Goal: Information Seeking & Learning: Learn about a topic

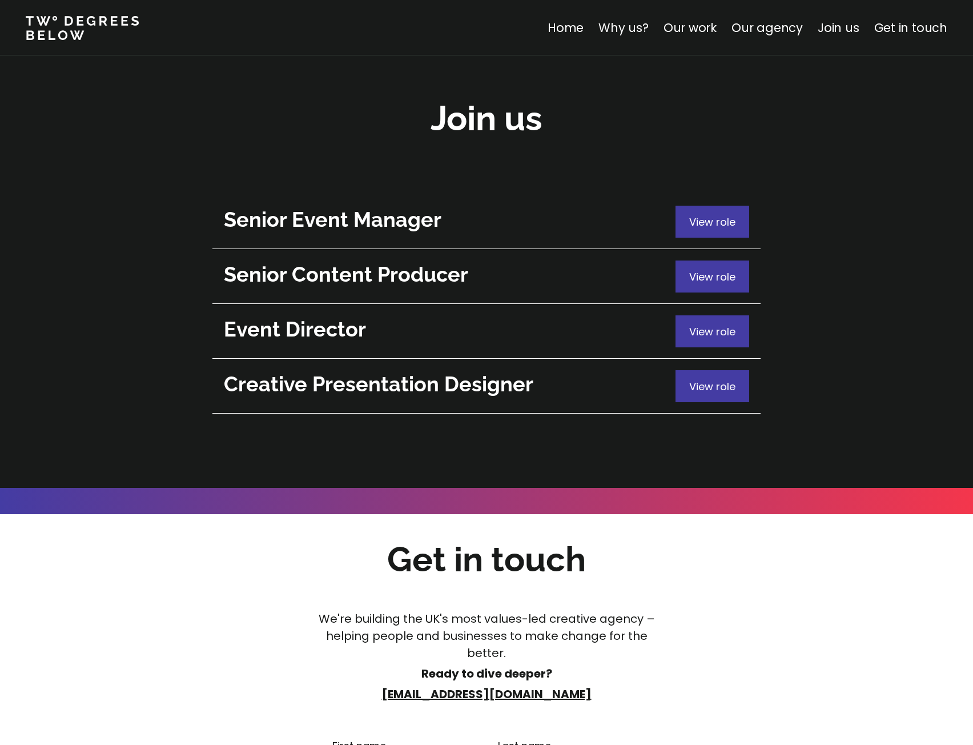
scroll to position [4054, 0]
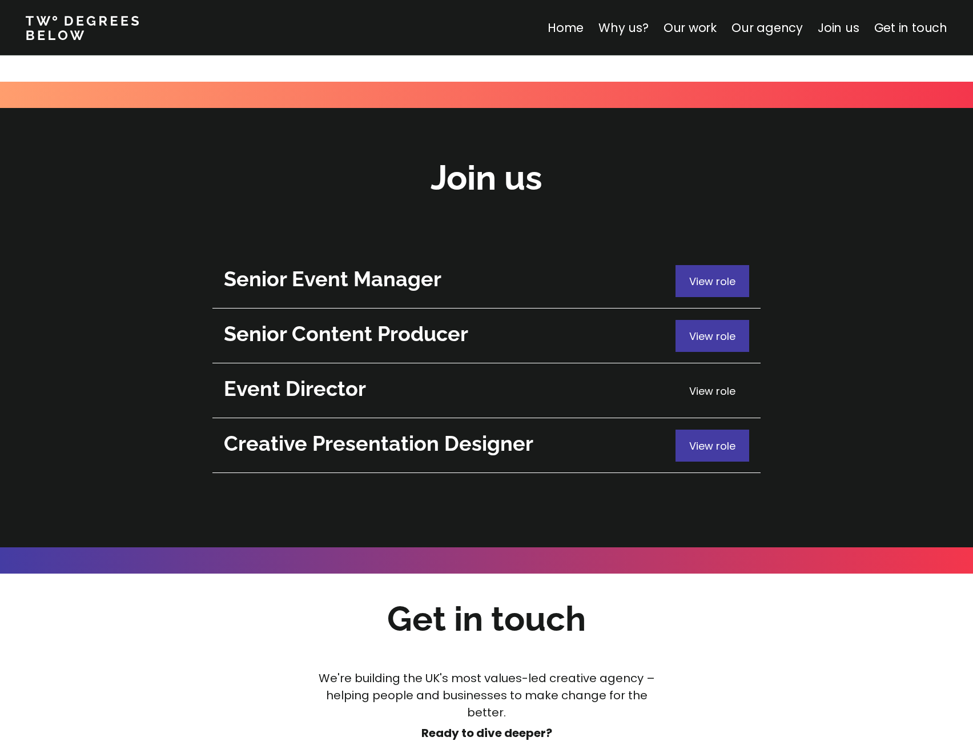
click at [709, 384] on span "View role" at bounding box center [712, 391] width 46 height 14
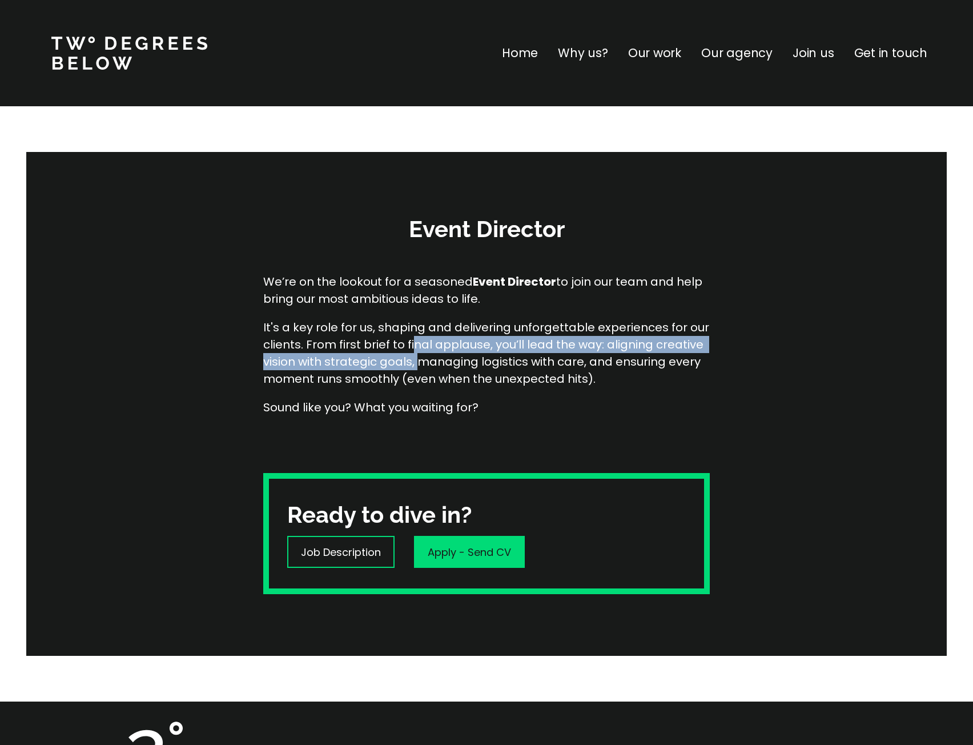
drag, startPoint x: 418, startPoint y: 368, endPoint x: 411, endPoint y: 345, distance: 23.5
click at [411, 345] on p "It's a key role for us, shaping and delivering unforgettable experiences for ou…" at bounding box center [486, 353] width 447 height 69
click at [411, 344] on p "It's a key role for us, shaping and delivering unforgettable experiences for ou…" at bounding box center [486, 353] width 447 height 69
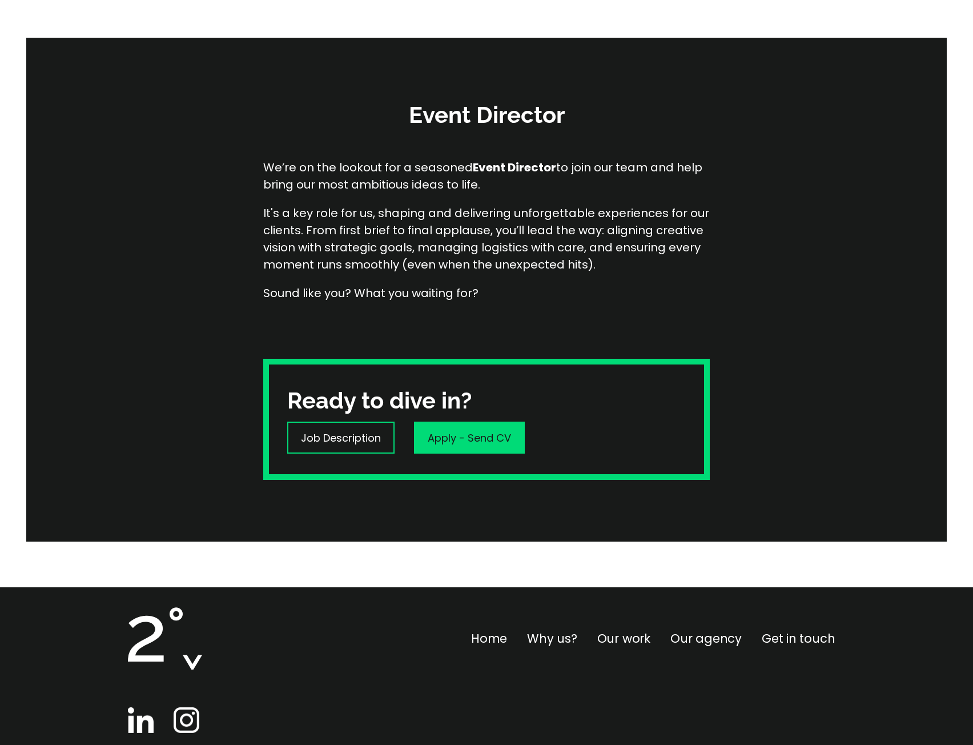
scroll to position [171, 0]
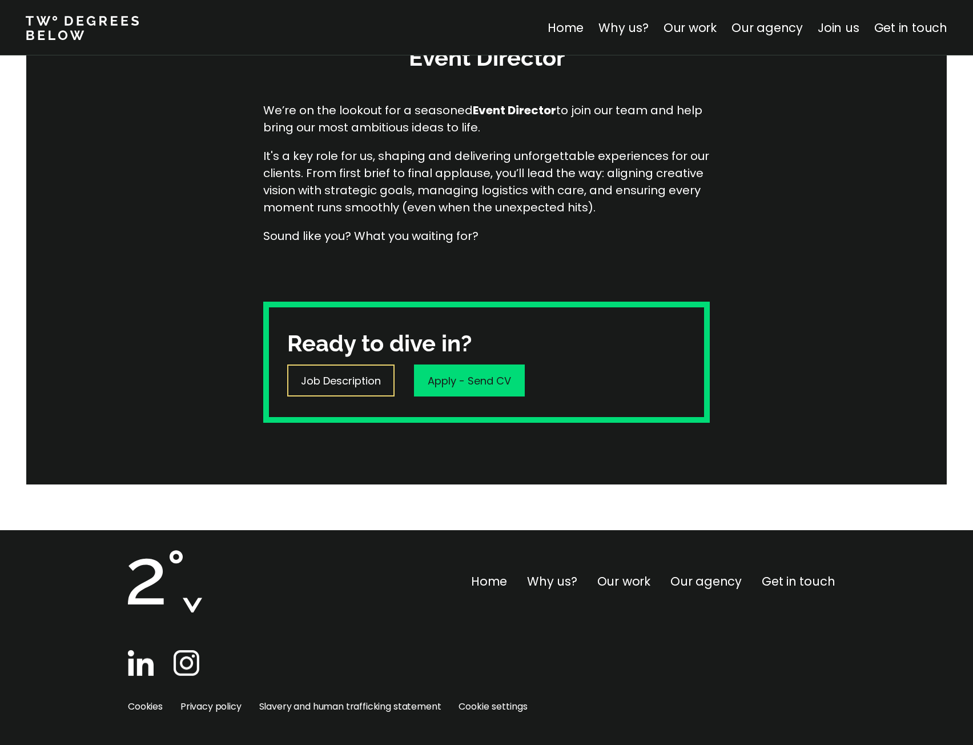
drag, startPoint x: 307, startPoint y: 396, endPoint x: 312, endPoint y: 391, distance: 6.9
click at [307, 396] on div "Job Description" at bounding box center [340, 380] width 107 height 32
click at [351, 380] on p "Job Description" at bounding box center [341, 380] width 80 height 15
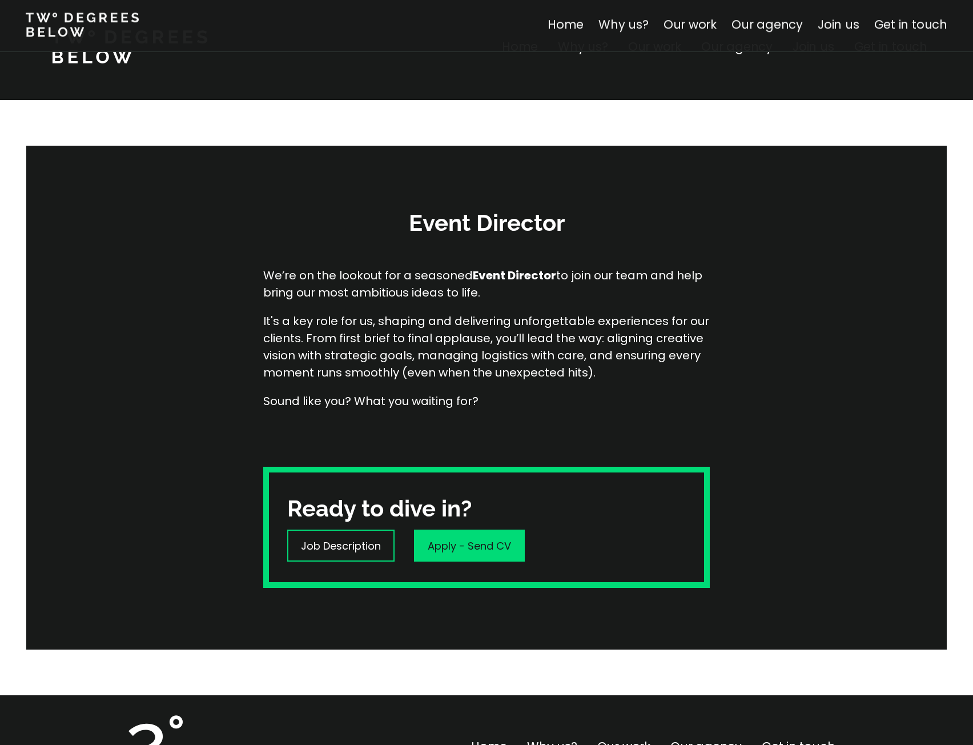
scroll to position [0, 0]
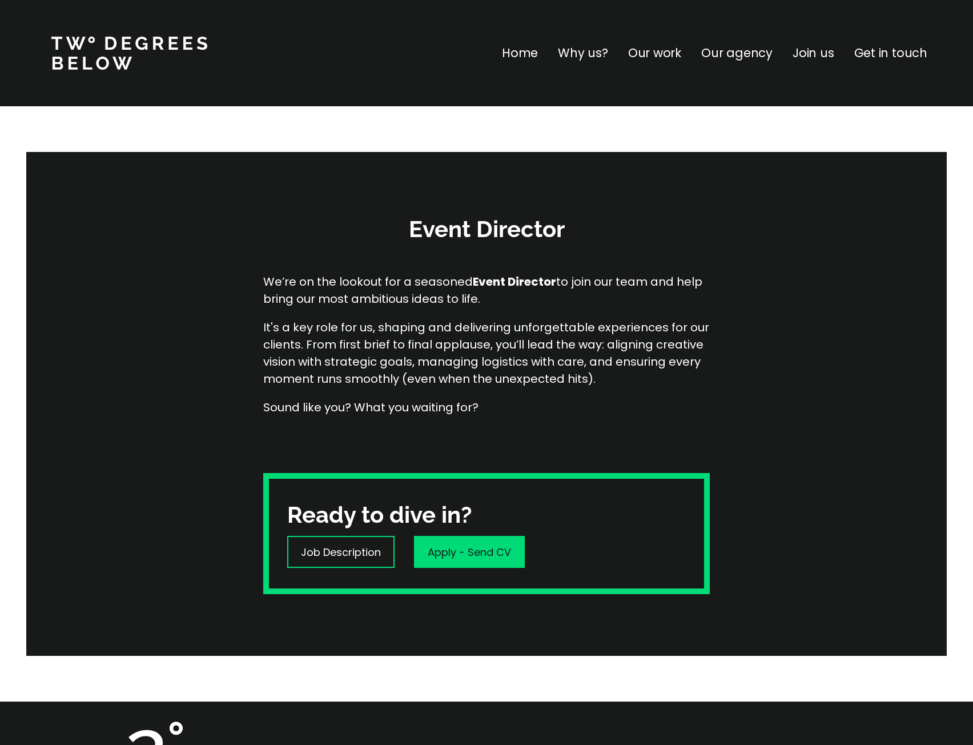
click at [635, 50] on p "Our work" at bounding box center [654, 53] width 53 height 18
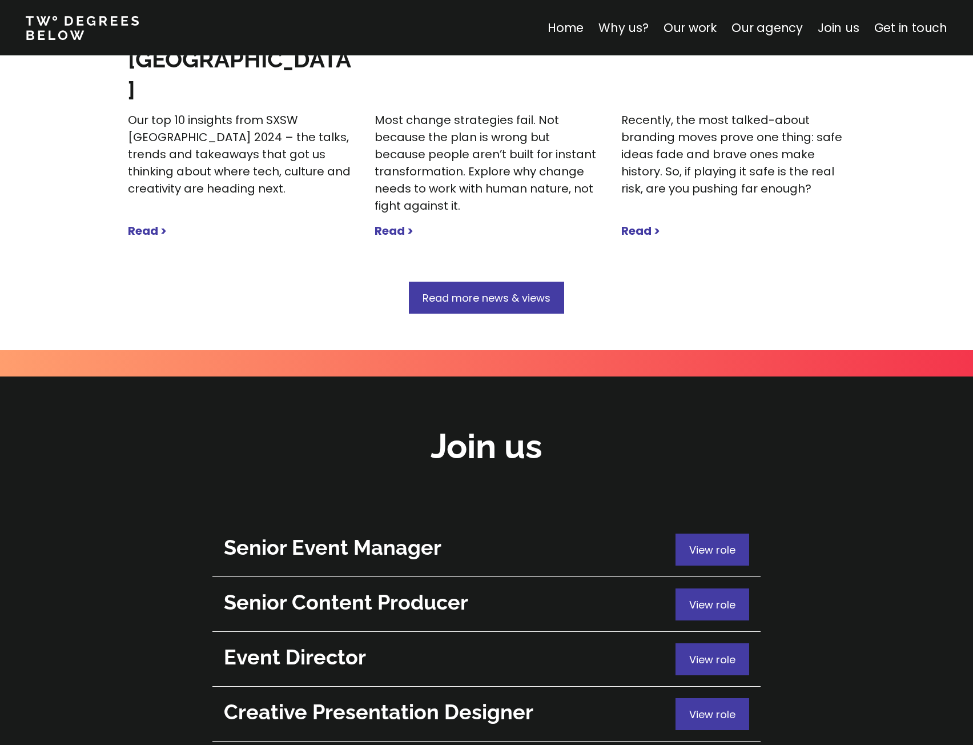
scroll to position [3965, 0]
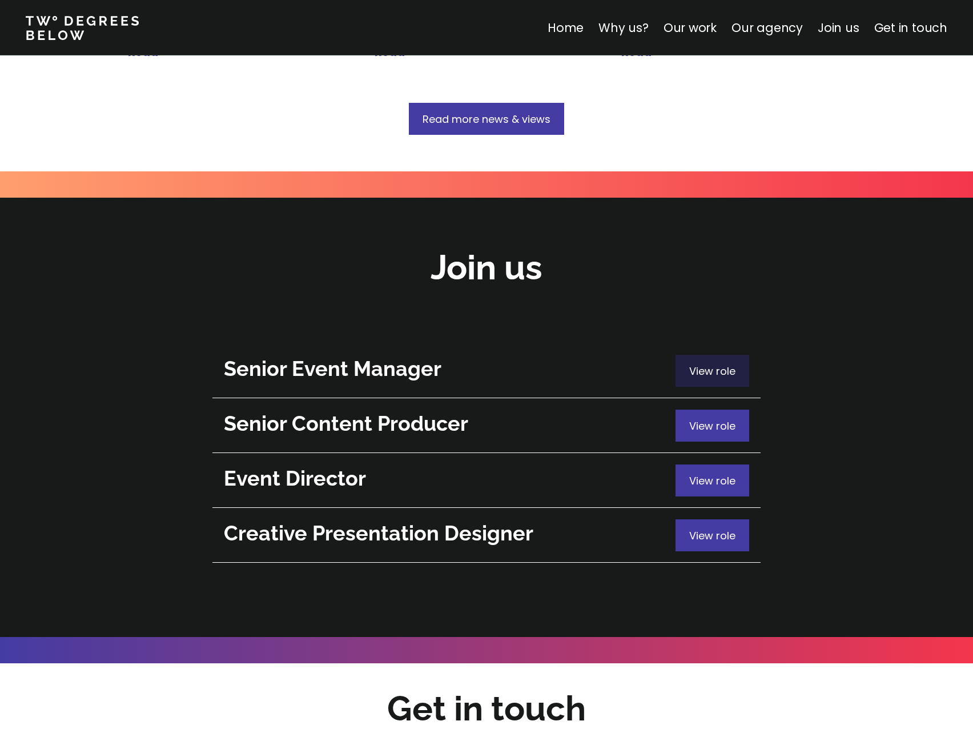
click at [696, 355] on div "View role" at bounding box center [713, 371] width 74 height 32
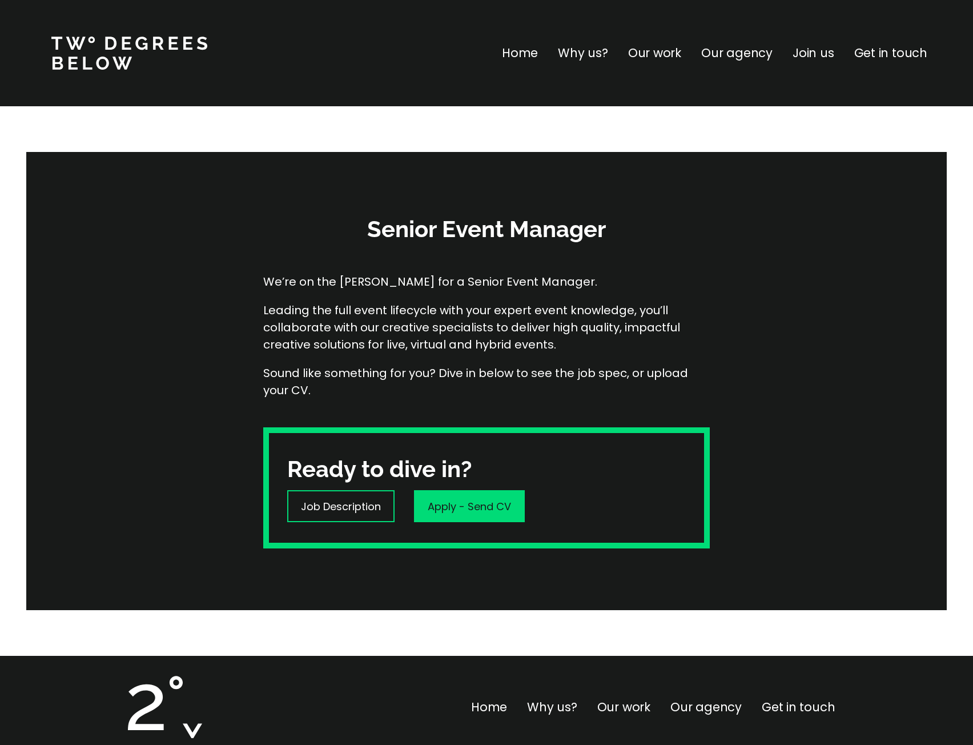
click at [751, 59] on p "Our agency" at bounding box center [736, 53] width 71 height 18
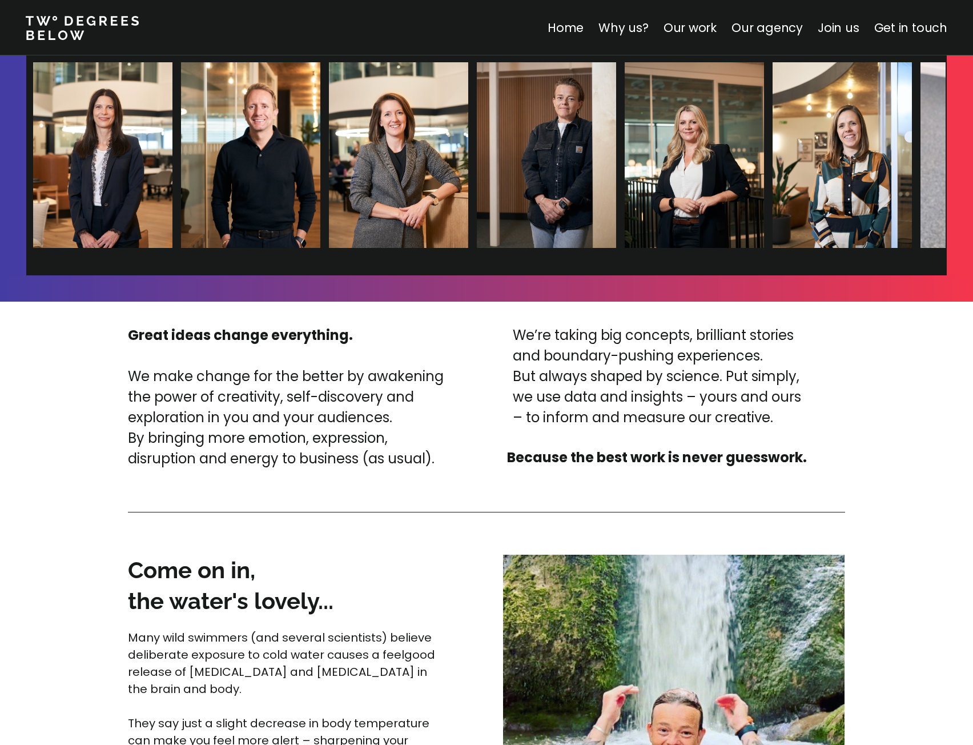
scroll to position [2369, 0]
